Goal: Information Seeking & Learning: Learn about a topic

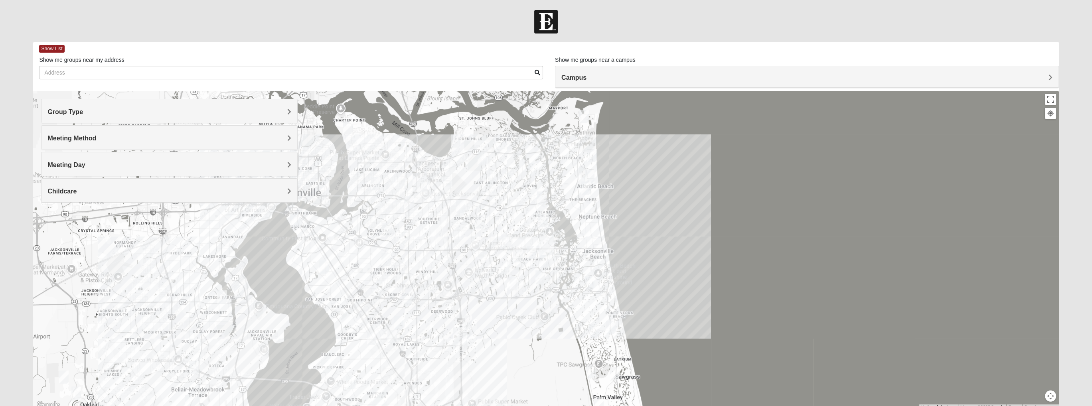
click at [695, 79] on h4 "Campus" at bounding box center [806, 78] width 491 height 8
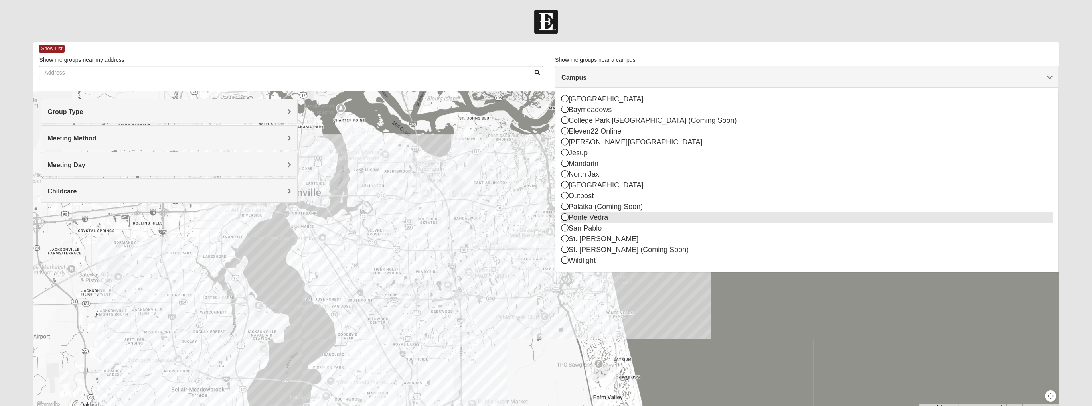
click at [564, 216] on icon at bounding box center [564, 216] width 7 height 7
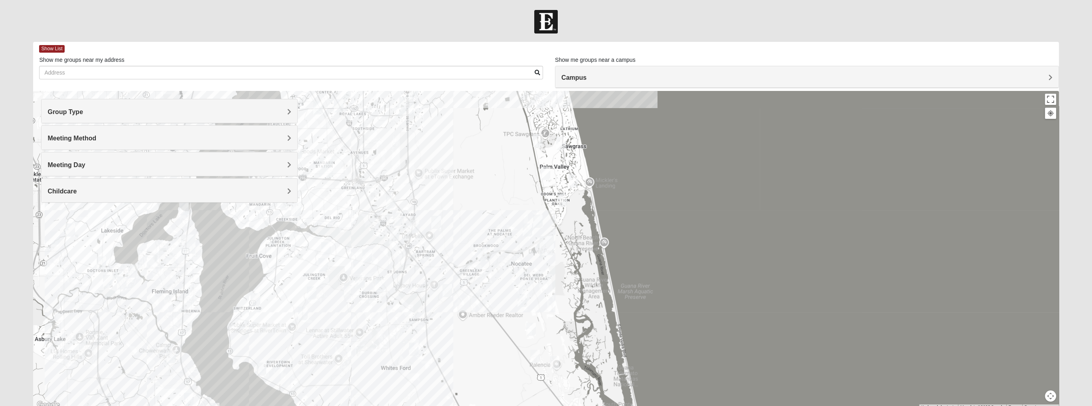
click at [521, 297] on img "Womens Buckland/McGowan 32081" at bounding box center [522, 300] width 10 height 13
click at [541, 298] on div "Womens Buckland/[PERSON_NAME] 32081 [DATE] AM Women Only In Person No Childcare…" at bounding box center [545, 250] width 1025 height 319
click at [530, 227] on img "Womens Bonner 32081" at bounding box center [527, 229] width 10 height 13
click at [539, 223] on img "Womens Masulli 32081" at bounding box center [538, 221] width 10 height 13
click at [495, 199] on span "Learn More" at bounding box center [488, 203] width 34 height 8
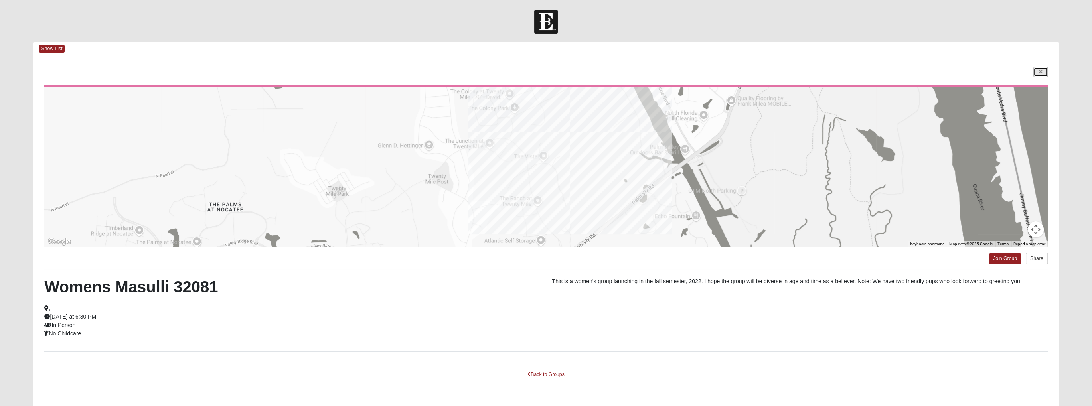
click at [1043, 70] on link at bounding box center [1040, 72] width 14 height 10
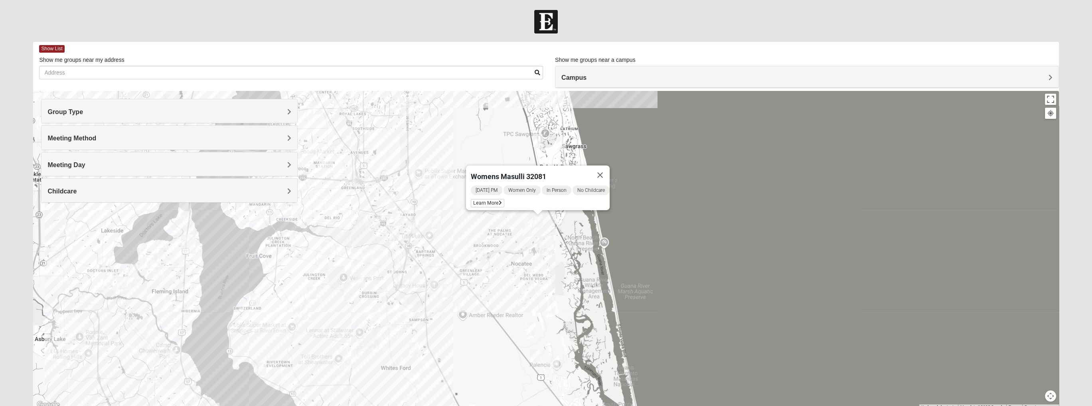
click at [523, 299] on img "Womens Buckland/McGowan 32081" at bounding box center [522, 300] width 10 height 13
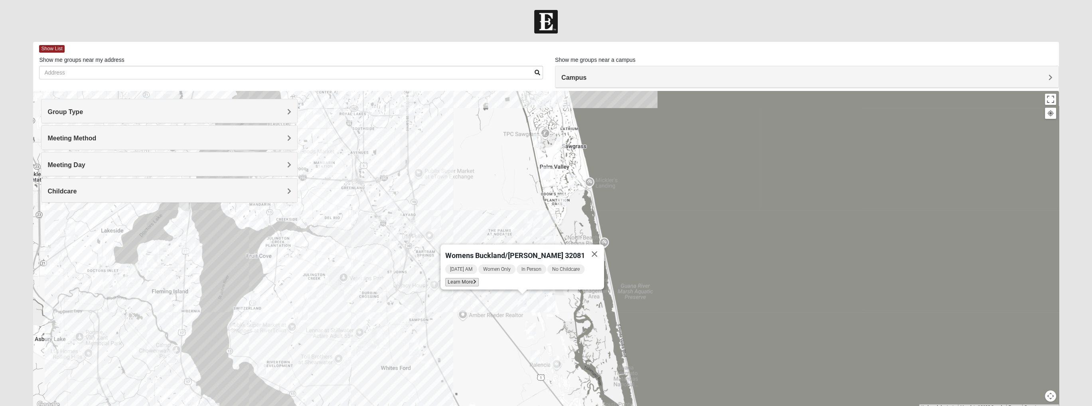
click at [477, 280] on span "Learn More" at bounding box center [462, 282] width 34 height 8
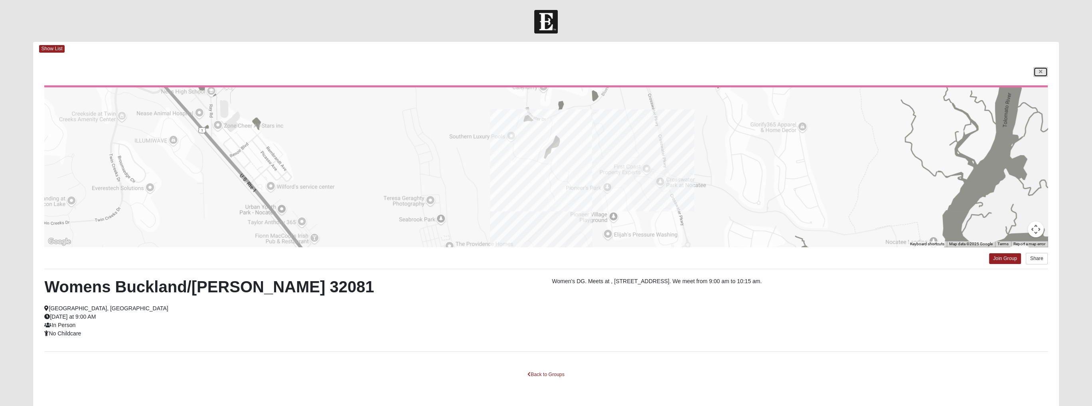
click at [1044, 72] on link at bounding box center [1040, 72] width 14 height 10
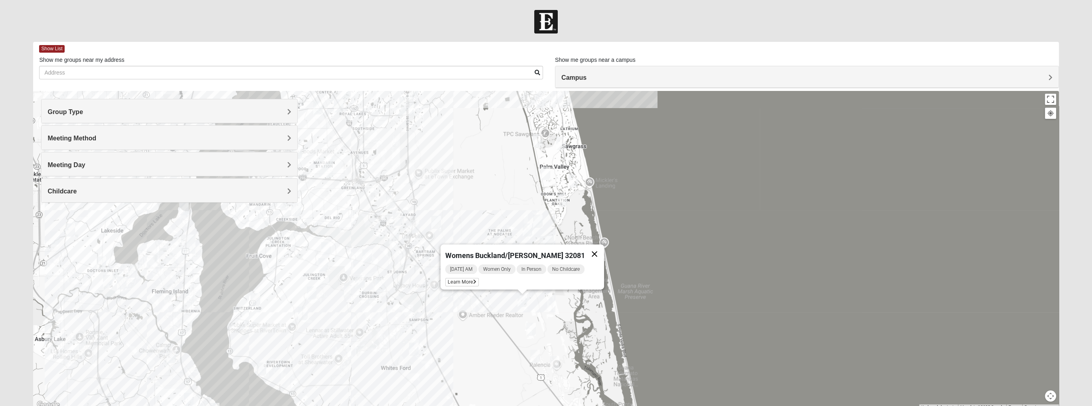
click at [592, 250] on button "Close" at bounding box center [594, 253] width 19 height 19
click at [548, 245] on img "Ponte Vedra" at bounding box center [546, 245] width 14 height 19
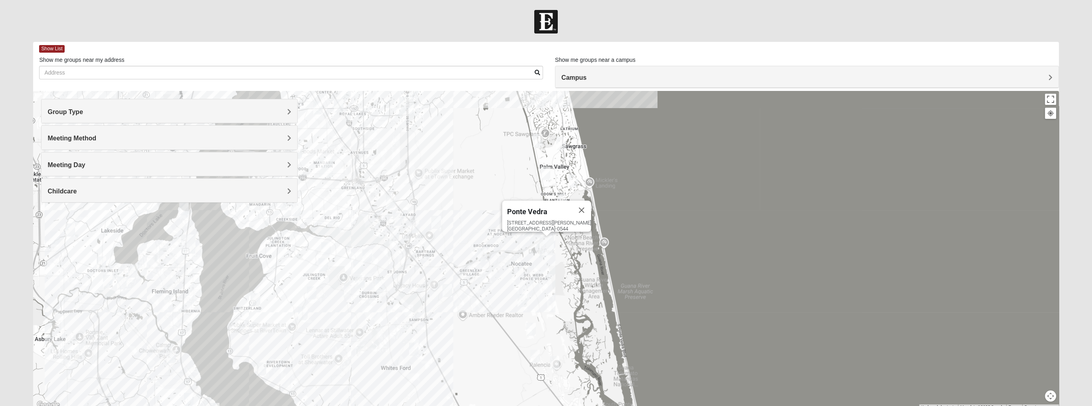
click at [555, 264] on div "[GEOGRAPHIC_DATA] [STREET_ADDRESS][PERSON_NAME][PERSON_NAME]" at bounding box center [545, 250] width 1025 height 319
click at [515, 248] on div "[GEOGRAPHIC_DATA] [STREET_ADDRESS][PERSON_NAME][PERSON_NAME]" at bounding box center [545, 250] width 1025 height 319
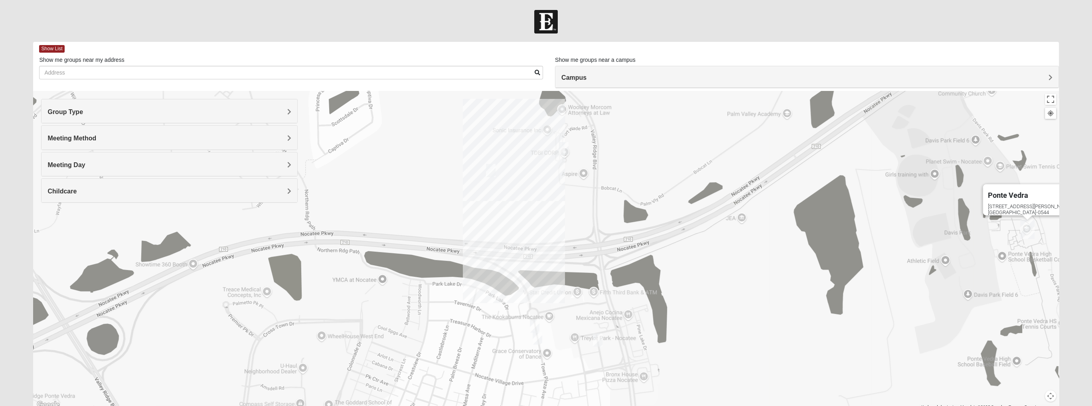
click at [534, 323] on img "Womens Santos (Portuguese-Speaking) 32081" at bounding box center [535, 325] width 10 height 13
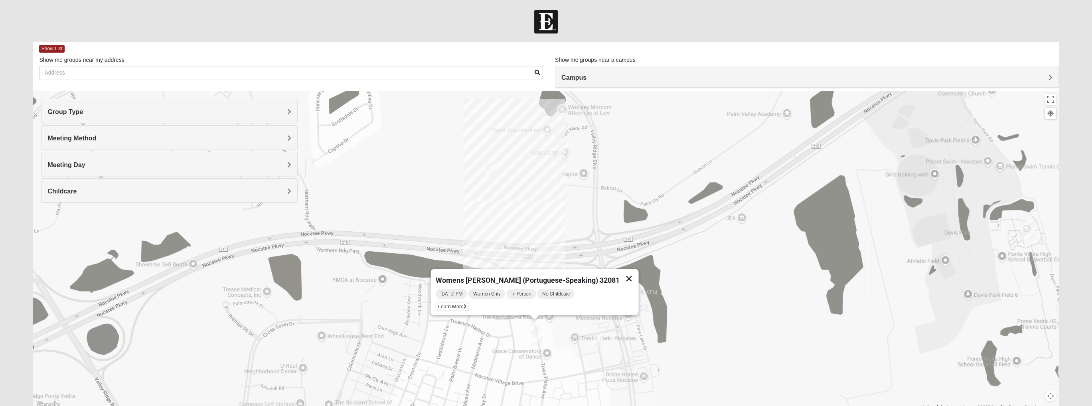
click at [619, 275] on button "Close" at bounding box center [628, 278] width 19 height 19
click at [599, 340] on img "Mens Noel 32081" at bounding box center [598, 339] width 10 height 13
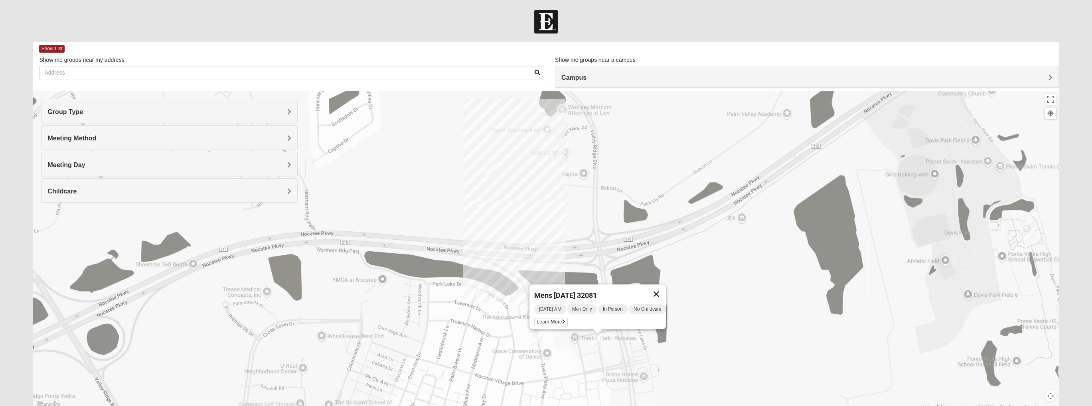
click at [664, 286] on button "Close" at bounding box center [656, 293] width 19 height 19
click at [541, 335] on img "Mens Barry 32081" at bounding box center [537, 337] width 10 height 13
click at [600, 288] on button "Close" at bounding box center [595, 291] width 19 height 19
click at [563, 150] on img "Womens Damrow 32081" at bounding box center [564, 148] width 10 height 13
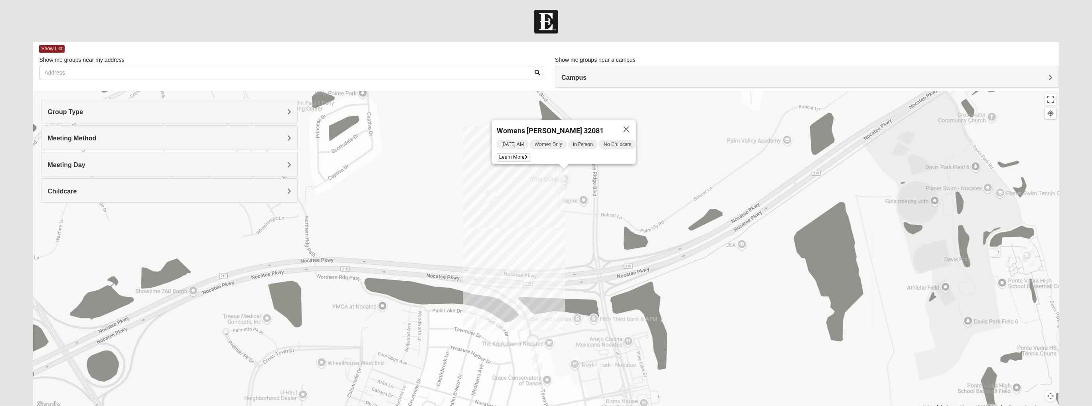
click at [491, 197] on img "Womens Piscitelli 32081" at bounding box center [491, 197] width 10 height 13
click at [507, 207] on div "Womens [PERSON_NAME] 32081 [DATE] AM Women Only In Person No Childcare Learn Mo…" at bounding box center [545, 250] width 1025 height 319
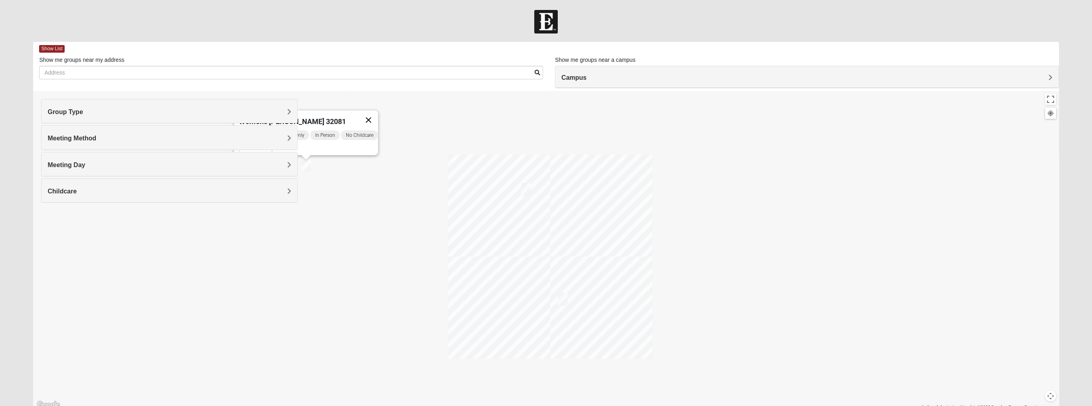
click at [371, 114] on button "Close" at bounding box center [368, 119] width 19 height 19
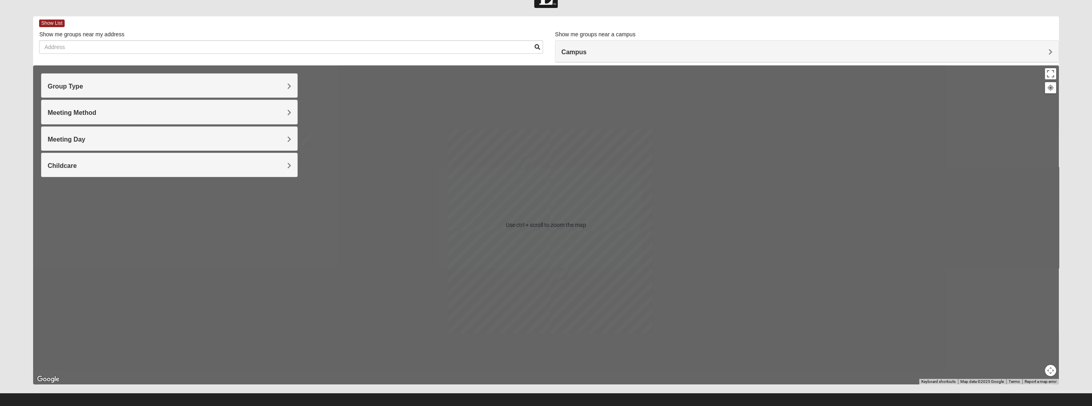
scroll to position [33, 0]
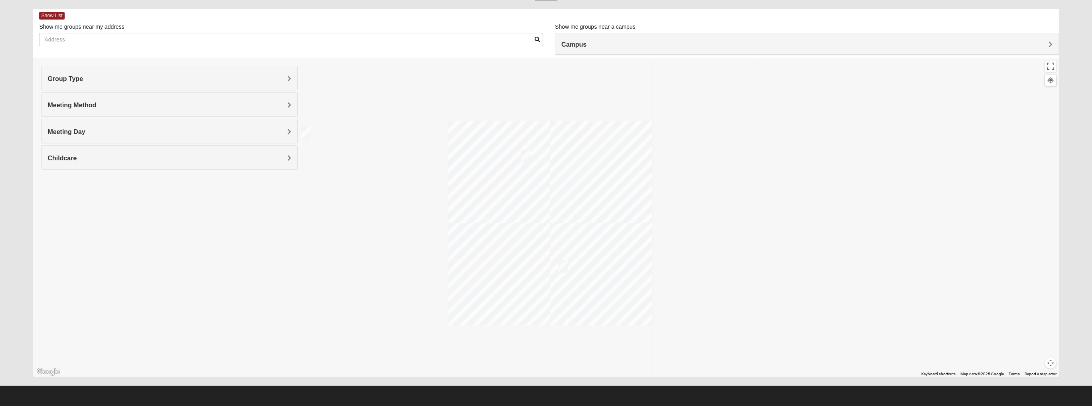
click at [808, 241] on div "To navigate, press the arrow keys." at bounding box center [545, 217] width 1025 height 319
drag, startPoint x: 666, startPoint y: 203, endPoint x: 663, endPoint y: 217, distance: 13.6
click at [663, 217] on div at bounding box center [545, 217] width 1025 height 319
click at [1051, 66] on button "Toggle fullscreen view" at bounding box center [1050, 66] width 11 height 11
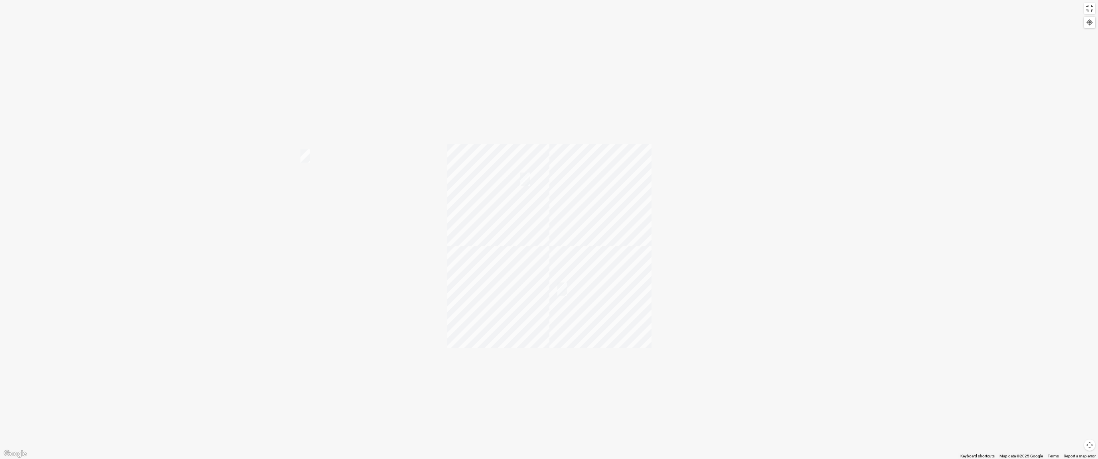
click at [1092, 9] on button "Toggle fullscreen view" at bounding box center [1089, 8] width 11 height 11
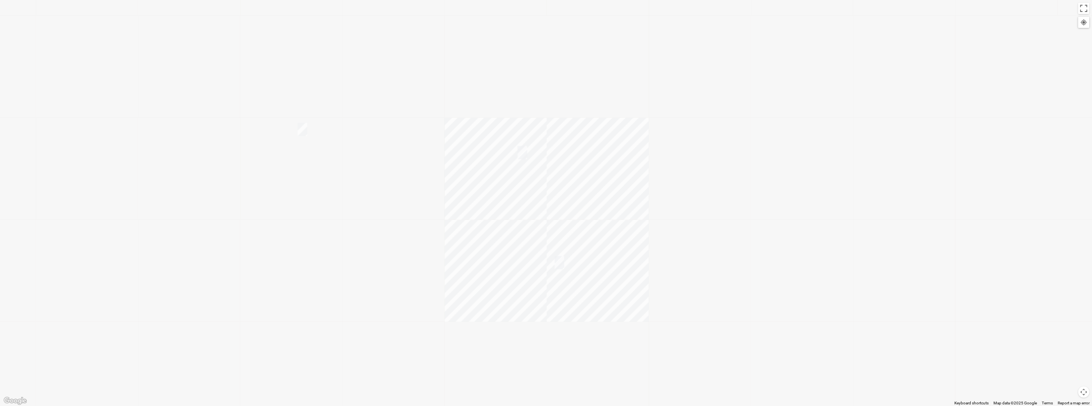
click at [771, 80] on h4 "Campus" at bounding box center [806, 78] width 491 height 8
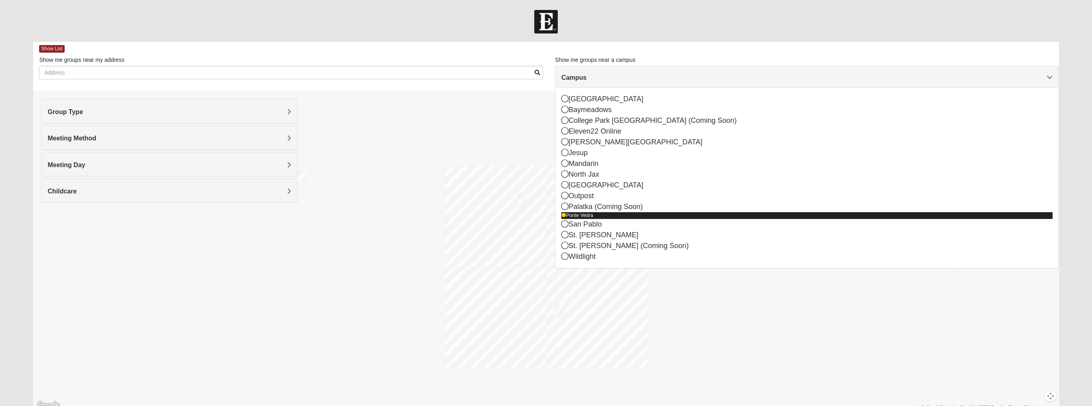
click at [587, 218] on div "Ponte Vedra" at bounding box center [806, 215] width 491 height 7
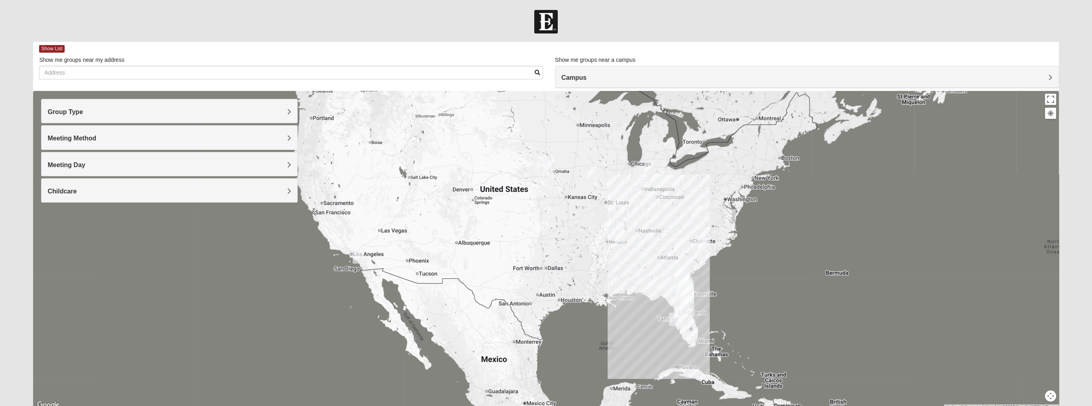
click at [726, 70] on div "Campus" at bounding box center [806, 77] width 503 height 22
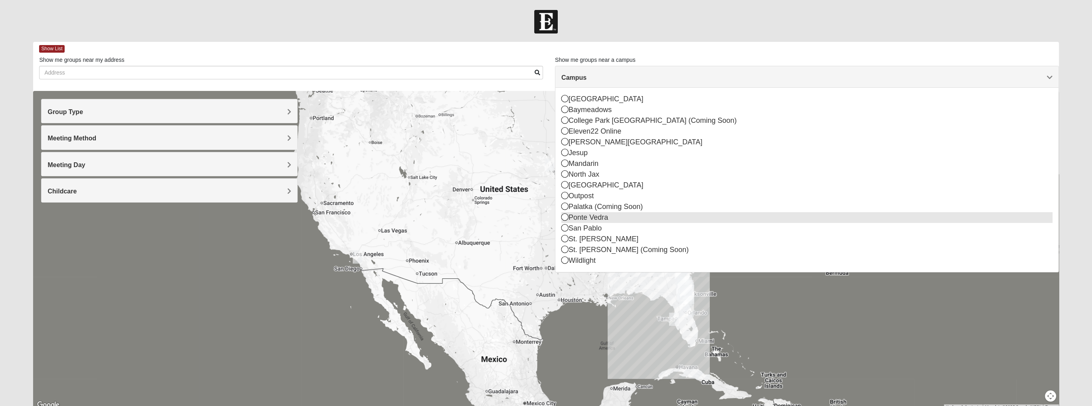
click at [566, 217] on icon at bounding box center [564, 216] width 7 height 7
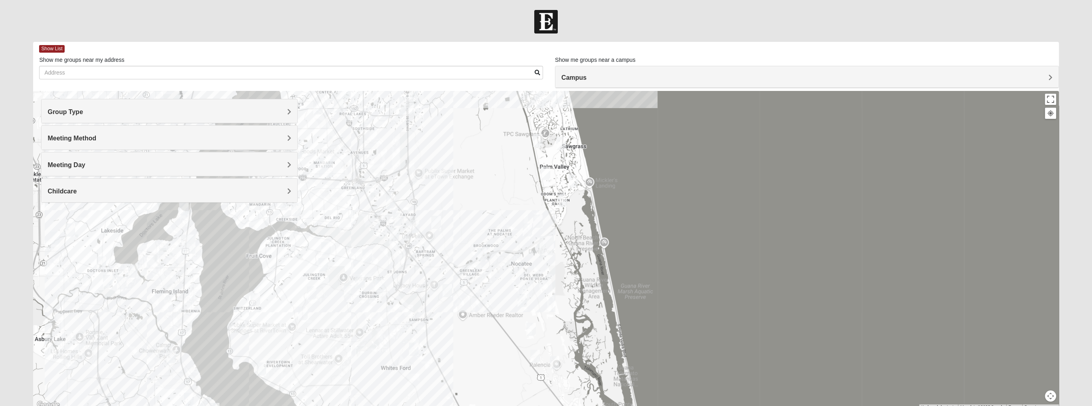
click at [538, 218] on img "Womens Masulli 32081" at bounding box center [538, 221] width 10 height 13
click at [527, 226] on img "Womens Bonner 32081" at bounding box center [527, 229] width 10 height 13
click at [538, 354] on img "Mixed Gerville-Reache 32095" at bounding box center [535, 356] width 10 height 13
click at [597, 304] on button "Close" at bounding box center [593, 310] width 19 height 19
click at [467, 273] on div "To navigate, press the arrow keys." at bounding box center [545, 250] width 1025 height 319
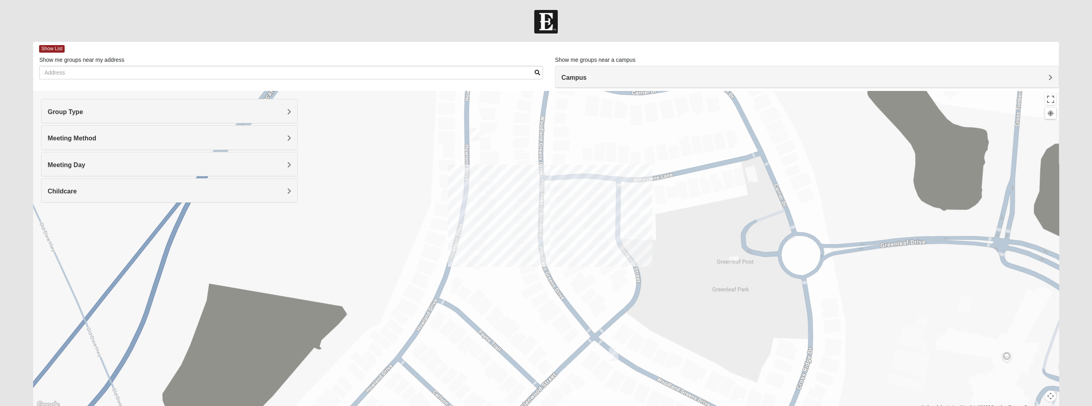
click at [615, 349] on img "1825 Mixed Brown 32081" at bounding box center [614, 354] width 10 height 13
click at [576, 333] on span "Learn More" at bounding box center [575, 337] width 34 height 8
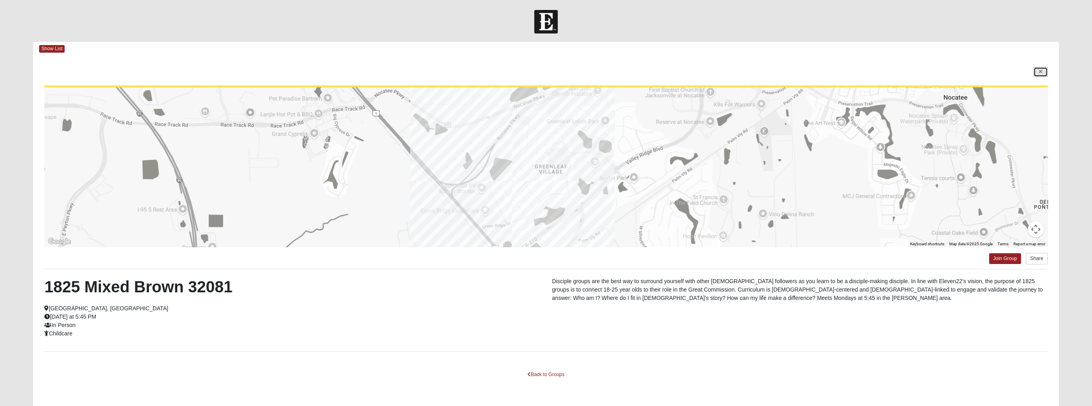
click at [1042, 71] on link at bounding box center [1040, 72] width 14 height 10
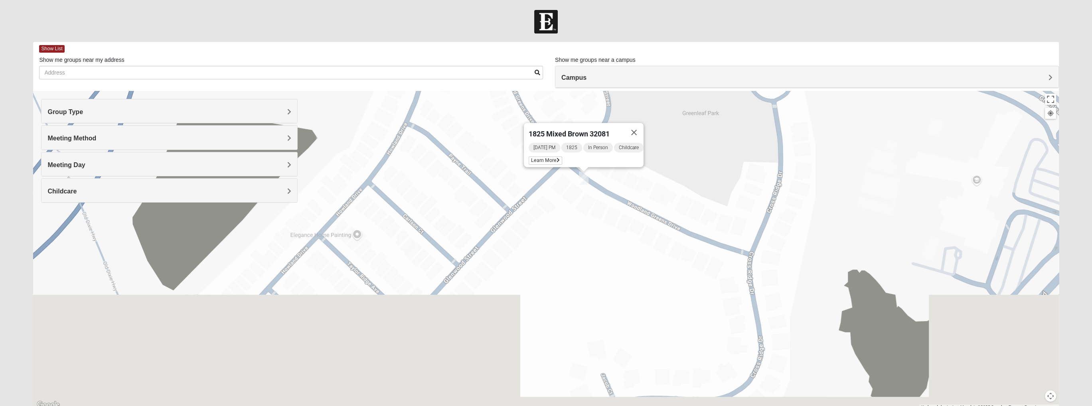
drag, startPoint x: 903, startPoint y: 262, endPoint x: 873, endPoint y: 81, distance: 184.0
click at [873, 81] on div "Show List Loading Groups Keywords Filter Additional Filters Campus [GEOGRAPHIC_…" at bounding box center [545, 226] width 1025 height 368
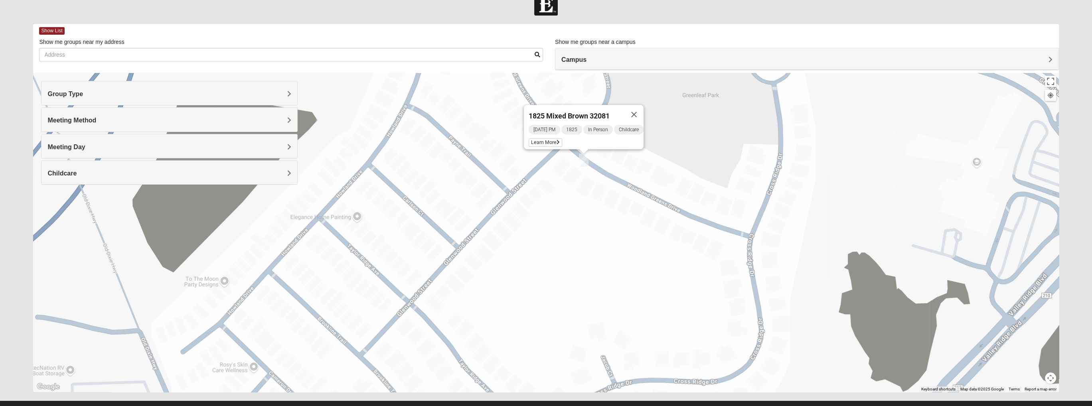
scroll to position [33, 0]
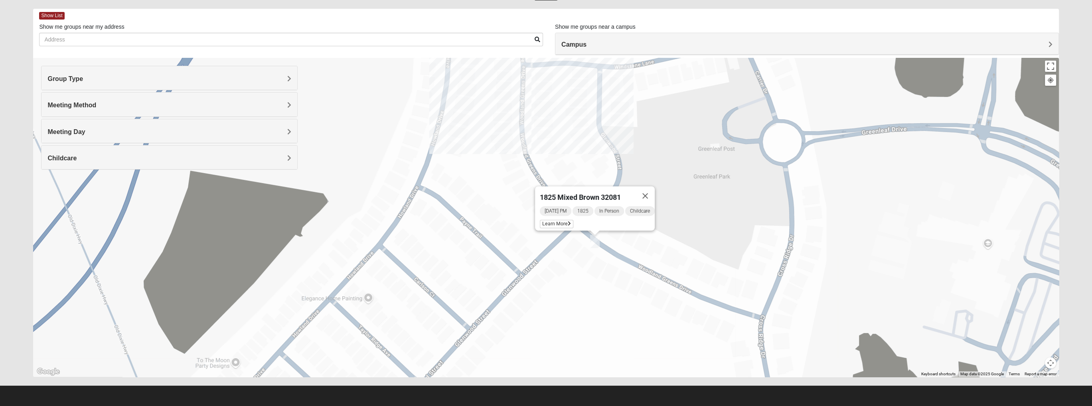
drag, startPoint x: 823, startPoint y: 214, endPoint x: 834, endPoint y: 312, distance: 98.7
click at [834, 312] on div "1825 Mixed Brown 32081 [DATE] PM 1825 In Person Childcare Learn More" at bounding box center [545, 217] width 1025 height 319
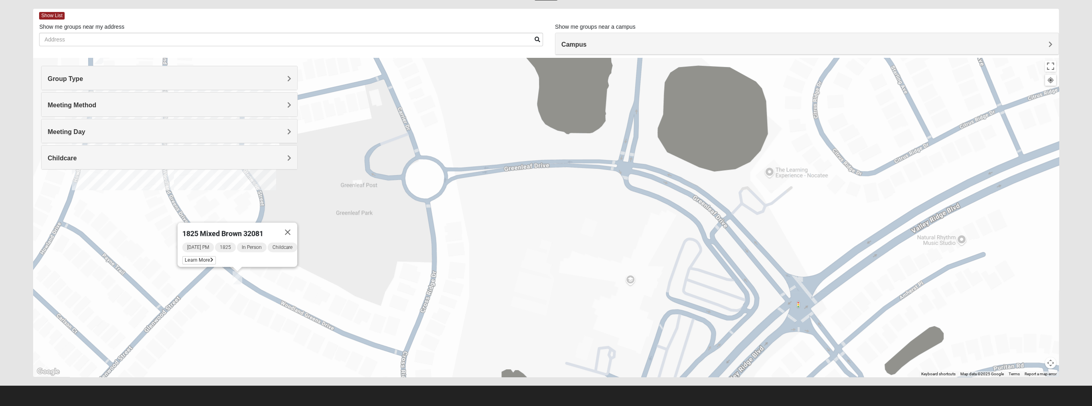
drag, startPoint x: 970, startPoint y: 174, endPoint x: 1080, endPoint y: 266, distance: 143.8
click at [1080, 266] on form "Log In Find A Group Error Show List Loading Groups" at bounding box center [546, 191] width 1092 height 429
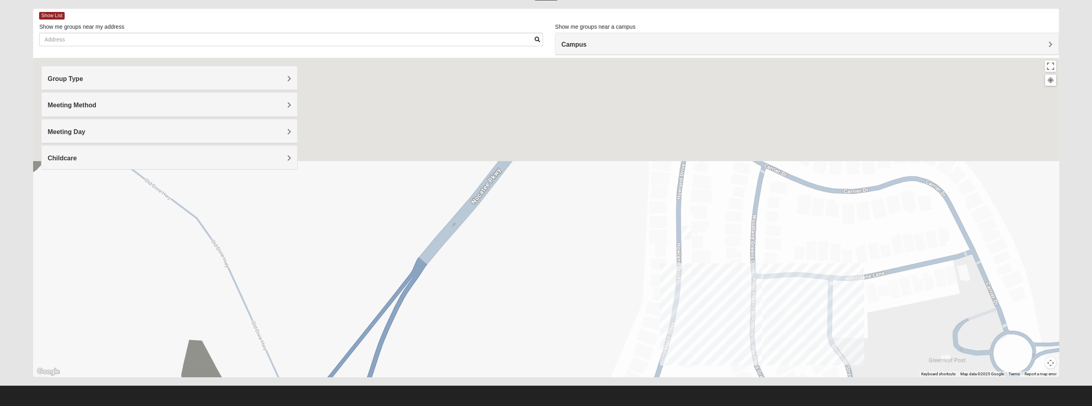
drag, startPoint x: 352, startPoint y: 120, endPoint x: 464, endPoint y: 243, distance: 166.6
click at [464, 243] on div "1825 Mixed Brown 32081 [DATE] PM 1825 In Person Childcare Learn More" at bounding box center [545, 217] width 1025 height 319
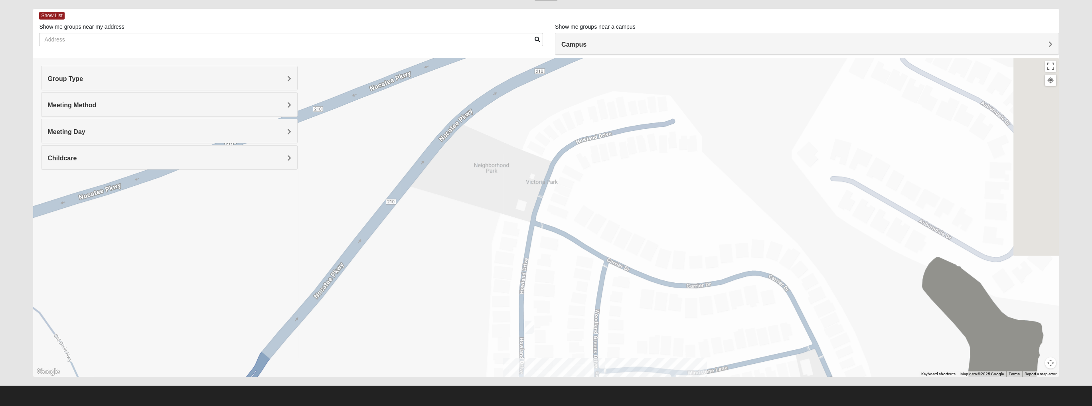
drag, startPoint x: 723, startPoint y: 136, endPoint x: 478, endPoint y: 266, distance: 277.3
click at [480, 267] on div "1825 Mixed Brown 32081 [DATE] PM 1825 In Person Childcare Learn More" at bounding box center [545, 217] width 1025 height 319
